Goal: Task Accomplishment & Management: Complete application form

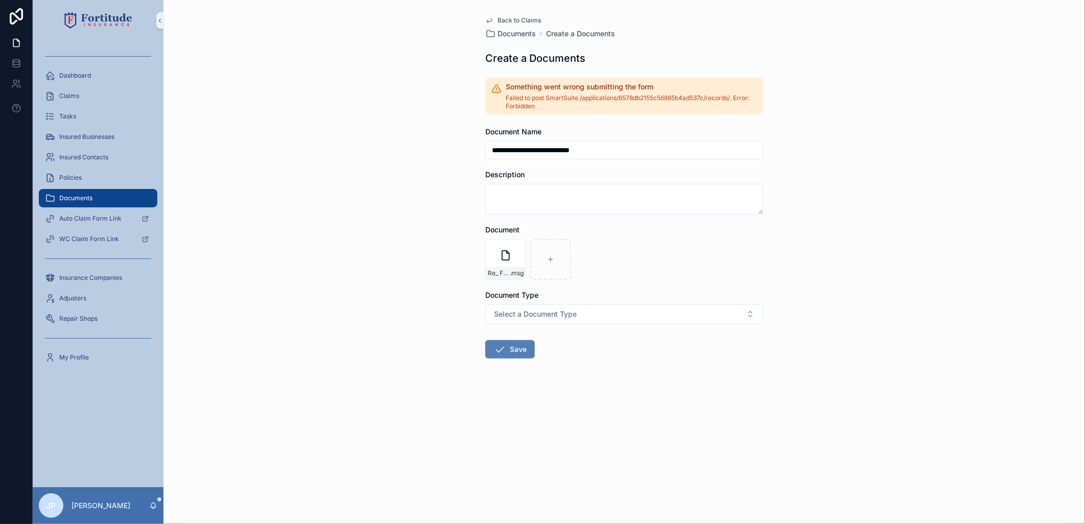
click at [516, 349] on button "Save" at bounding box center [510, 349] width 50 height 18
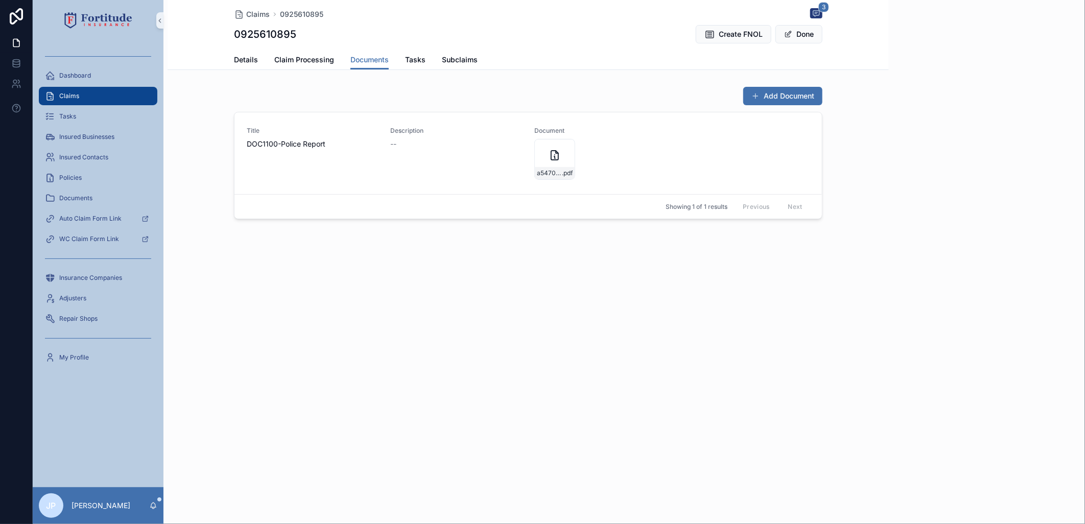
scroll to position [46, 0]
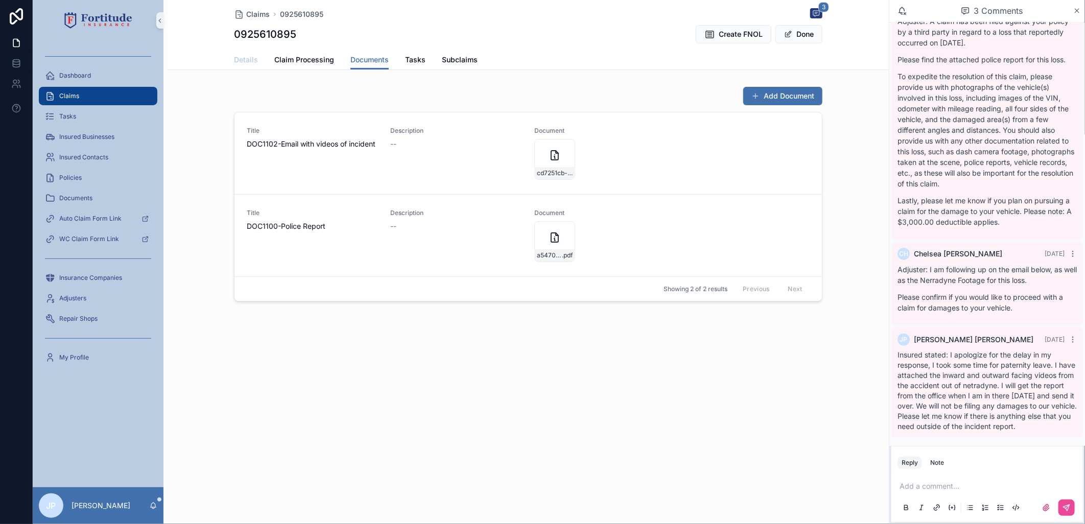
click at [246, 61] on span "Details" at bounding box center [246, 60] width 24 height 10
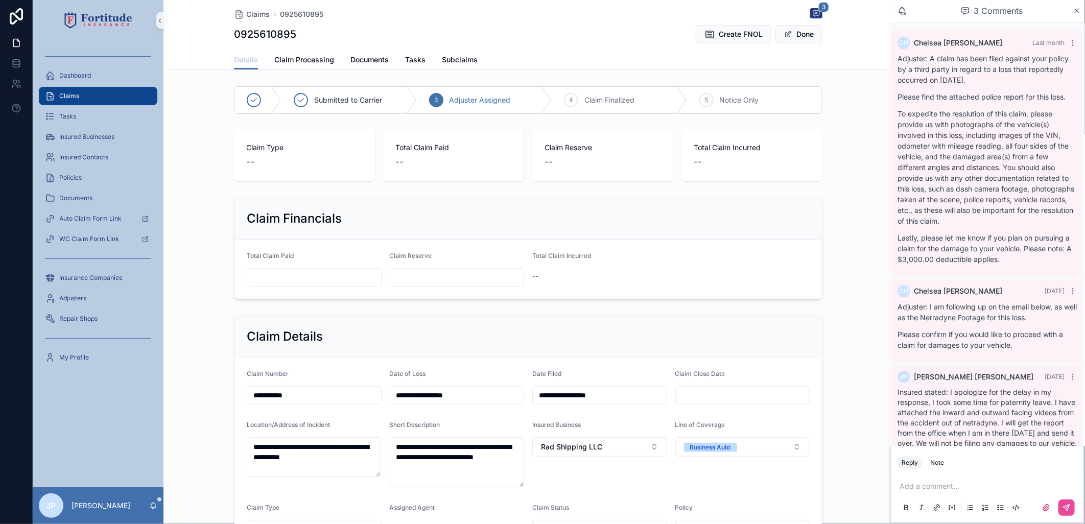
scroll to position [46, 0]
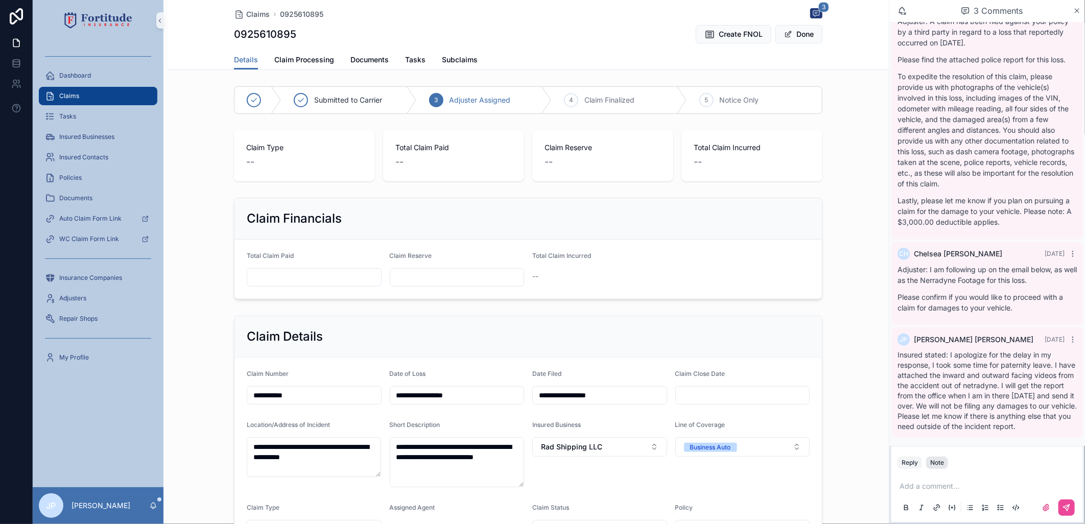
click at [944, 464] on button "Note" at bounding box center [937, 463] width 22 height 12
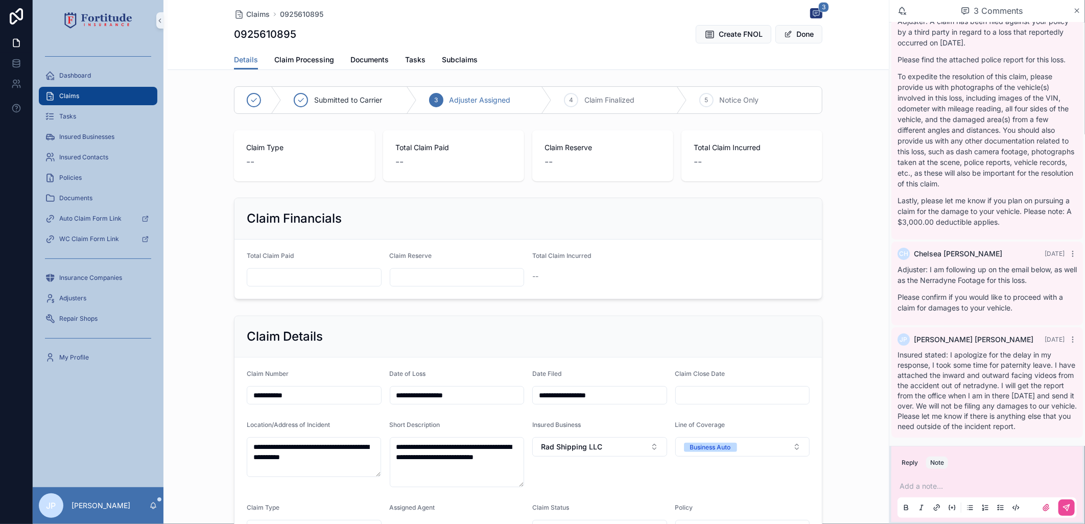
click at [945, 490] on p "scrollable content" at bounding box center [989, 486] width 179 height 10
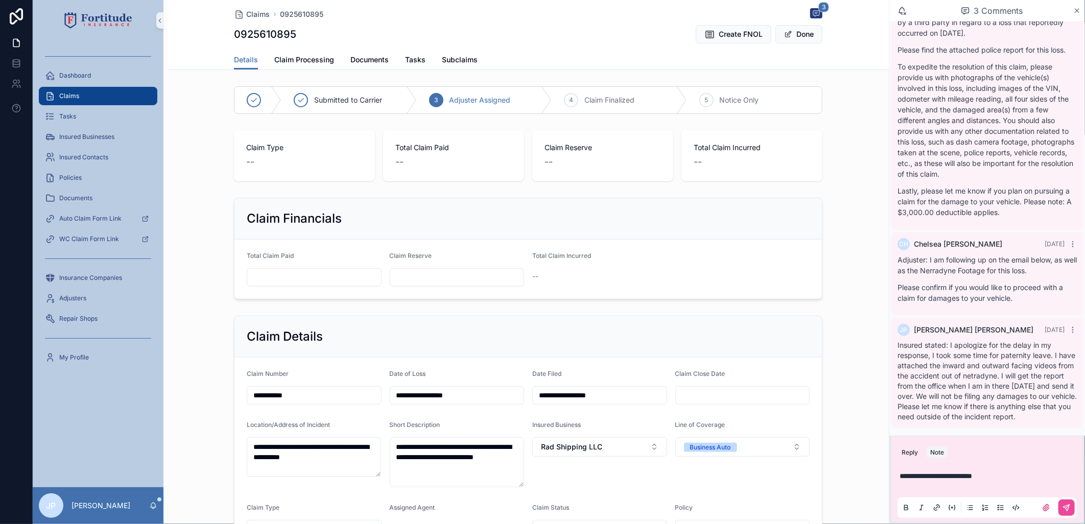
click at [952, 469] on div "**********" at bounding box center [987, 491] width 179 height 53
drag, startPoint x: 954, startPoint y: 477, endPoint x: 1037, endPoint y: 477, distance: 83.3
click at [1037, 477] on p "**********" at bounding box center [989, 476] width 179 height 10
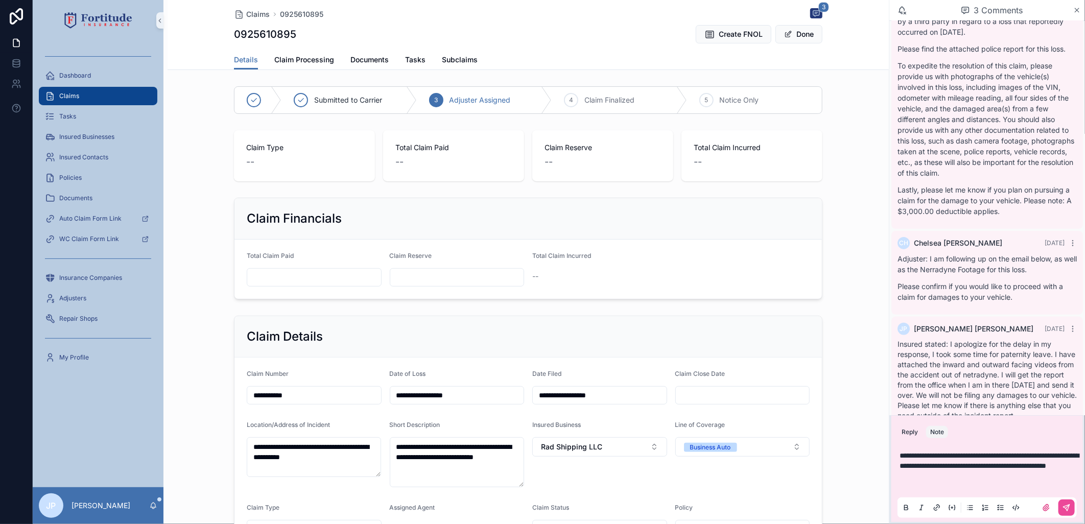
click at [1075, 514] on div "scrollable content" at bounding box center [1054, 508] width 41 height 16
click at [1066, 509] on icon "scrollable content" at bounding box center [1067, 508] width 6 height 6
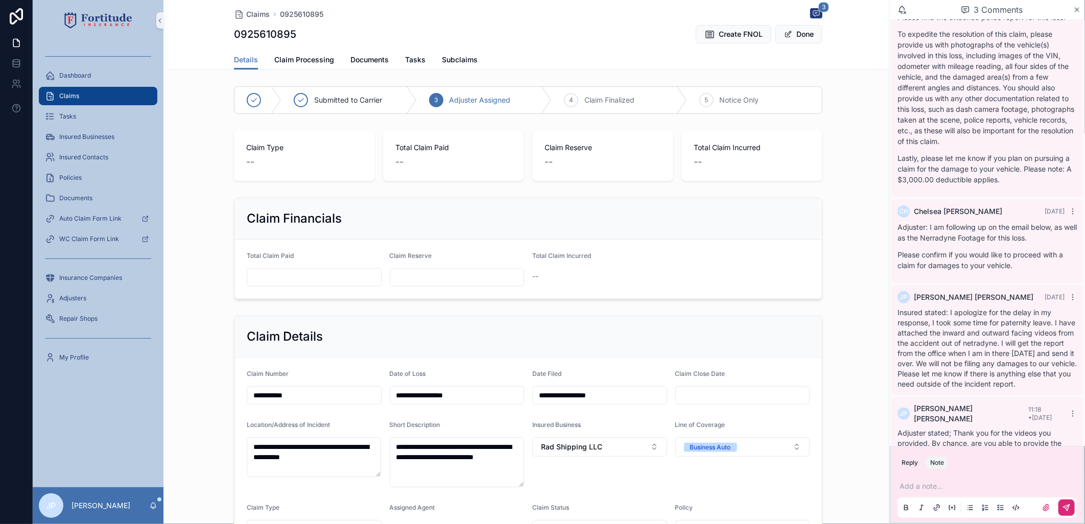
scroll to position [105, 0]
